Goal: Check status: Check status

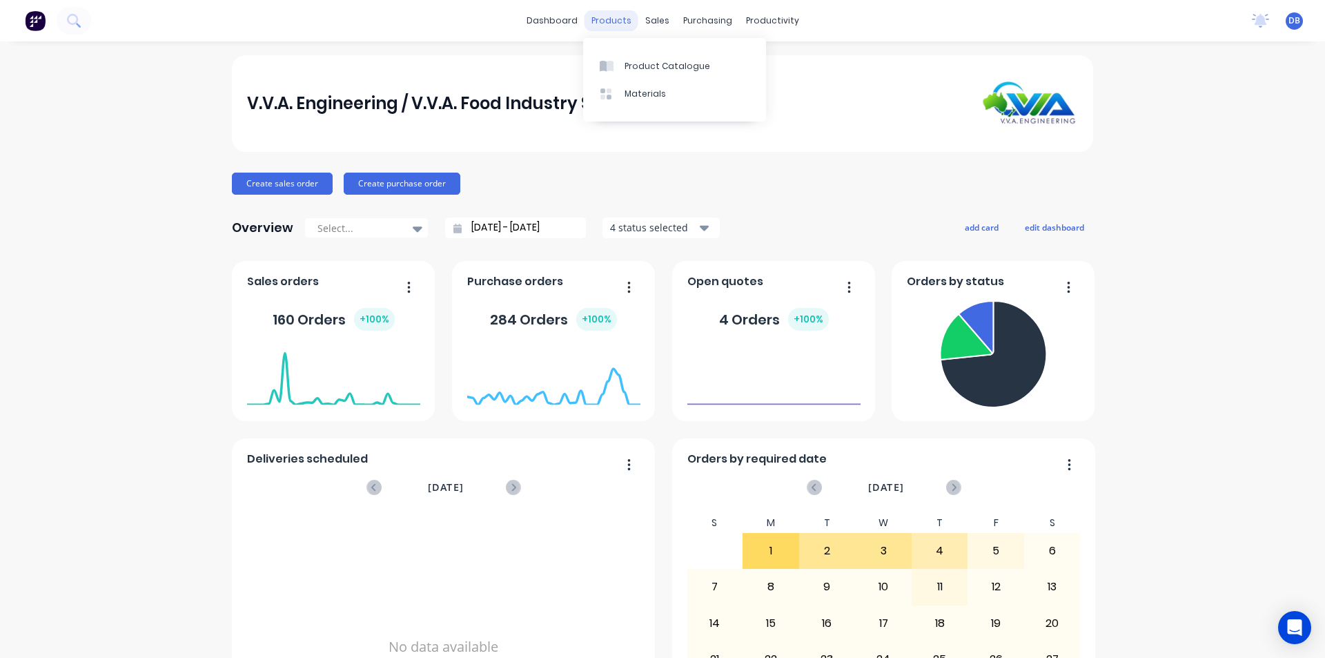
click at [610, 24] on div "products" at bounding box center [611, 20] width 54 height 21
click at [656, 62] on icon at bounding box center [656, 66] width 12 height 12
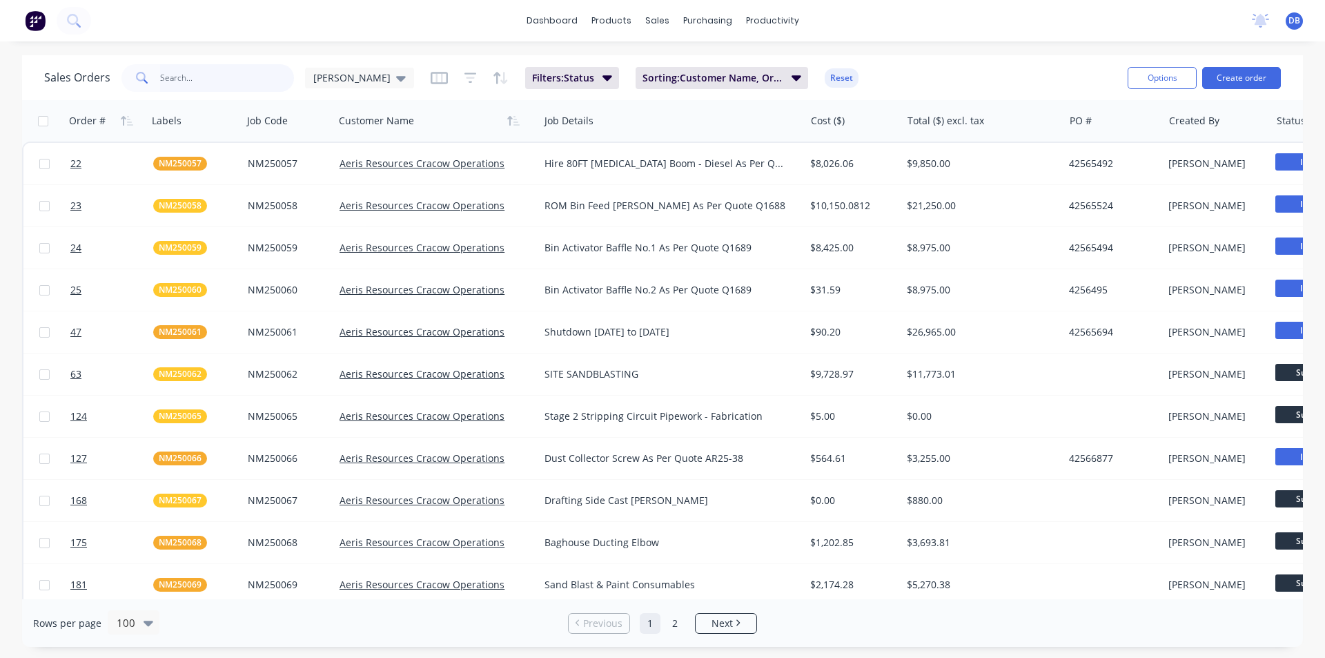
click at [230, 70] on input "text" at bounding box center [227, 78] width 135 height 28
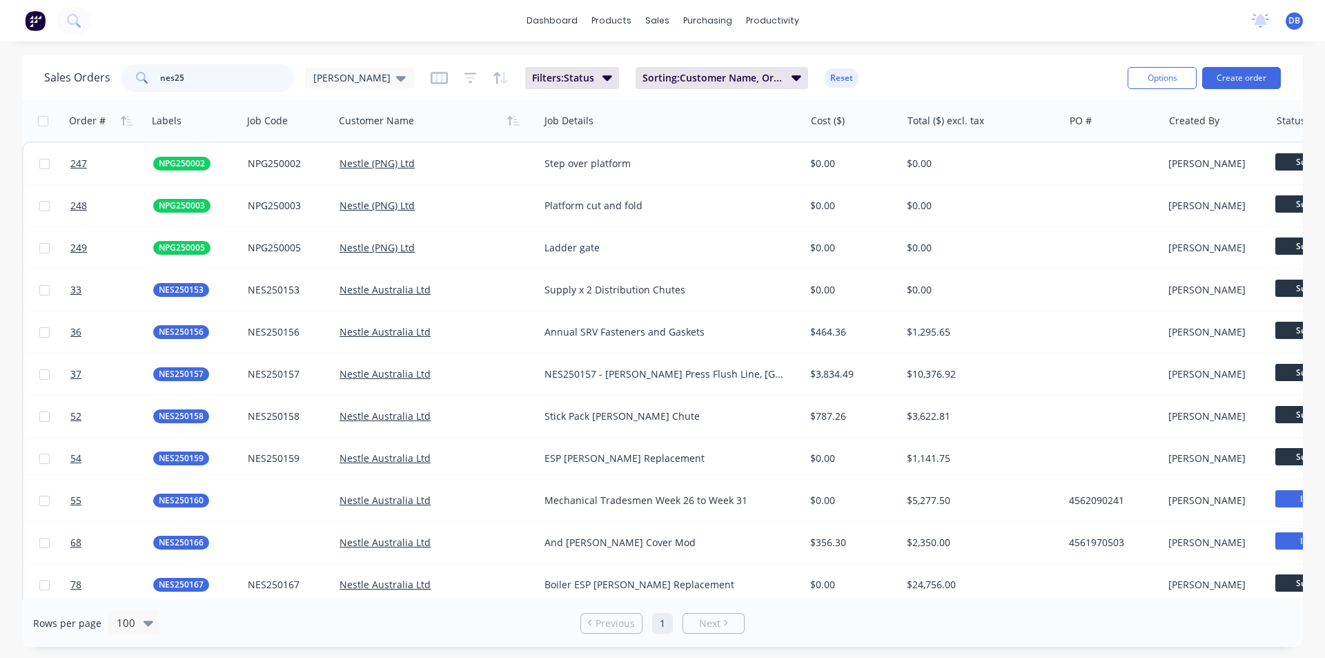
type input "nes25"
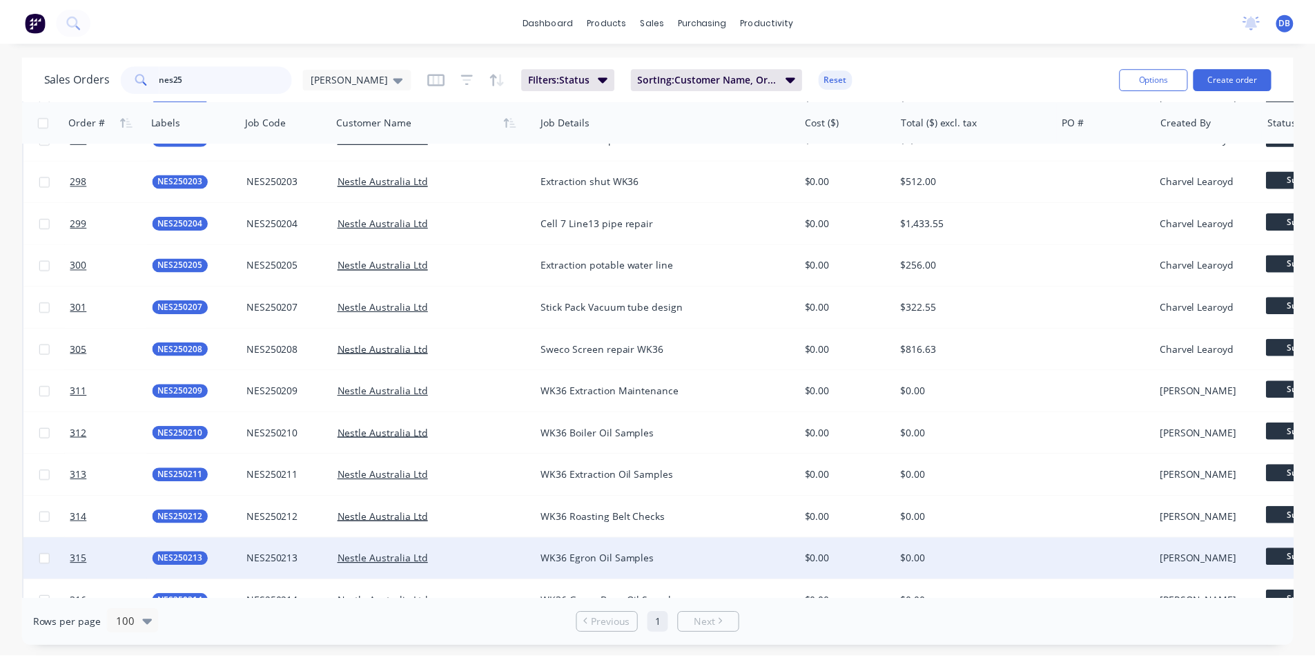
scroll to position [2063, 0]
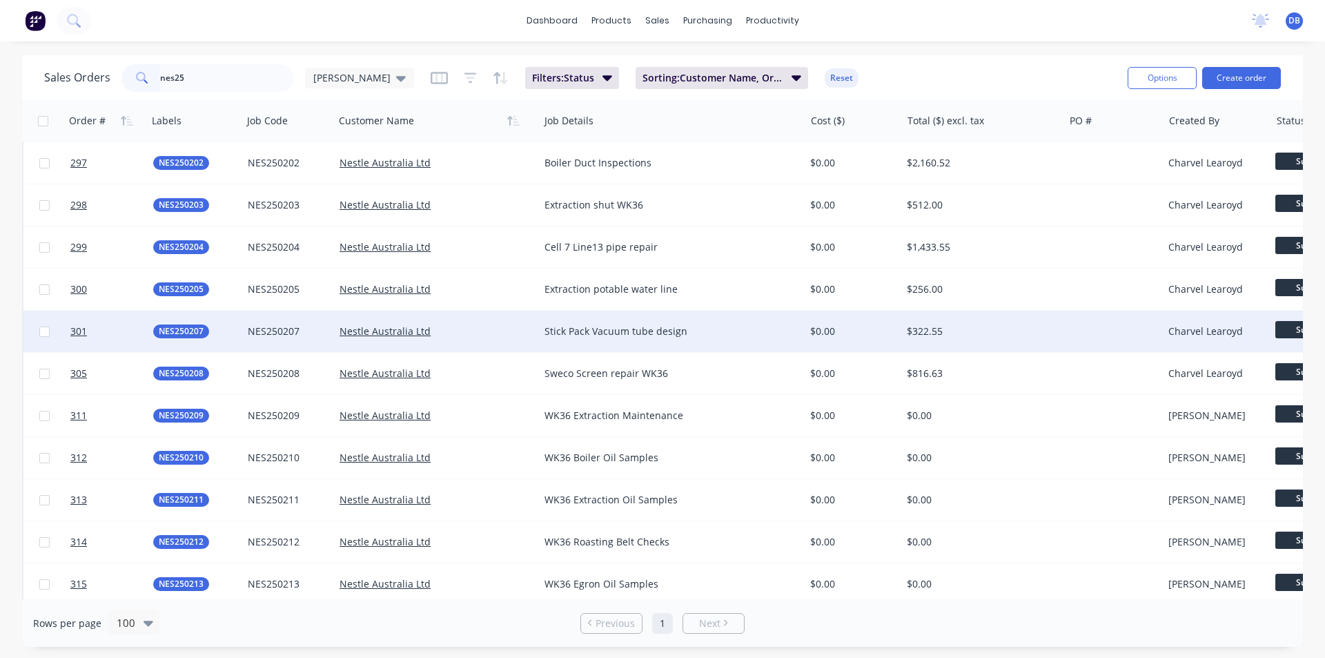
click at [603, 332] on div "Stick Pack Vacuum tube design" at bounding box center [665, 331] width 242 height 14
click at [1014, 328] on div "$322.55" at bounding box center [979, 331] width 144 height 14
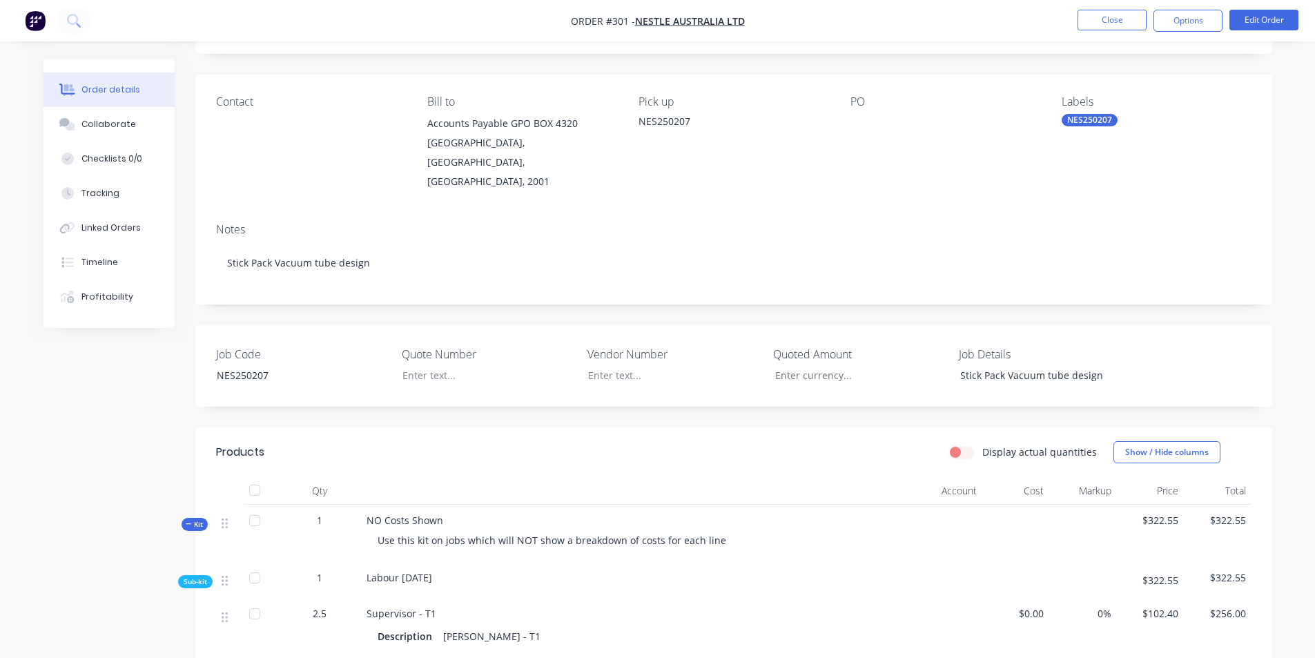
scroll to position [345, 0]
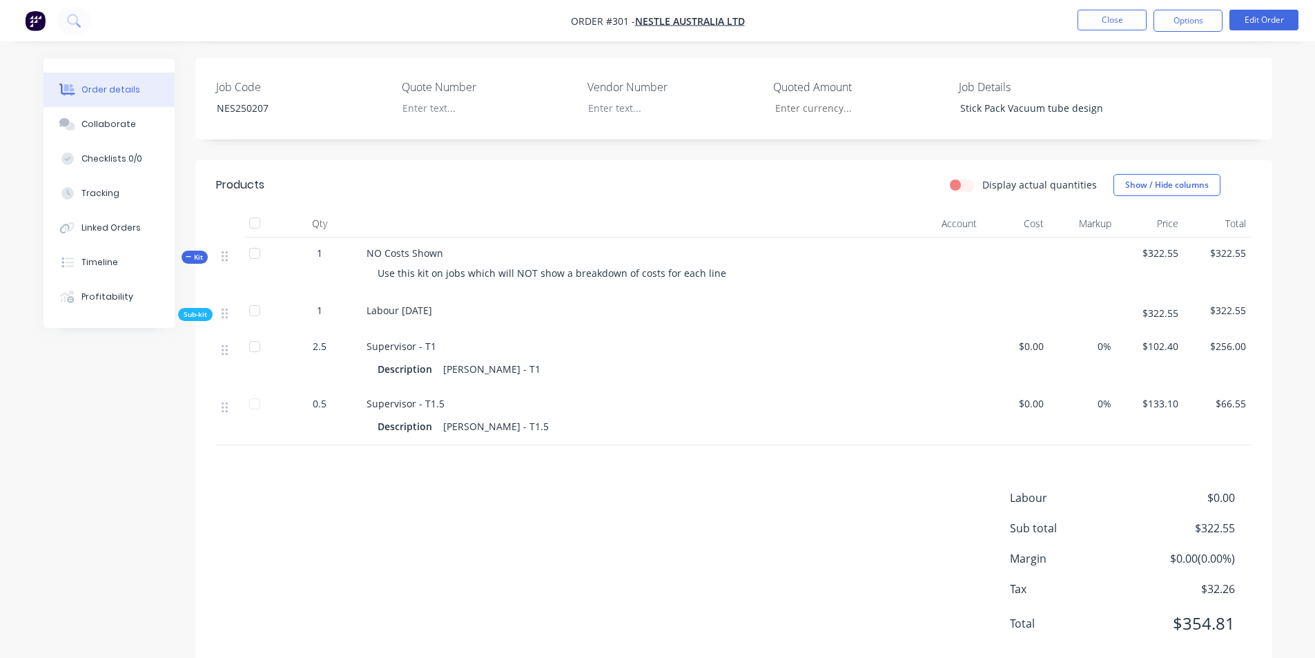
click at [607, 388] on div "Supervisor - T1.5 Description [PERSON_NAME] - T1.5" at bounding box center [602, 416] width 483 height 57
